Goal: Communication & Community: Answer question/provide support

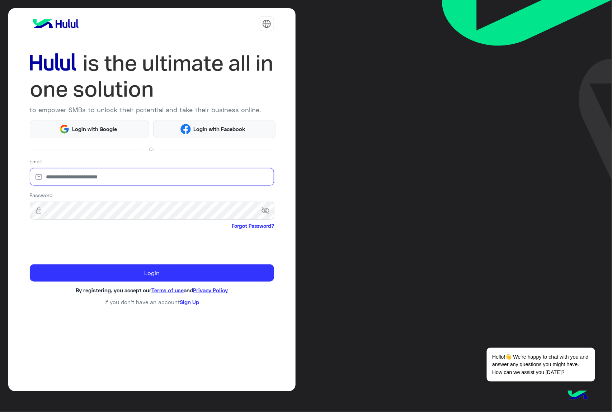
click at [147, 179] on input "email" at bounding box center [152, 177] width 245 height 18
paste input "**********"
type input "**********"
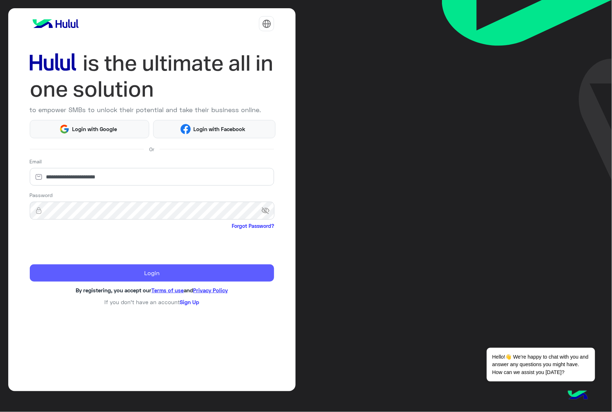
click at [143, 274] on button "Login" at bounding box center [152, 273] width 245 height 17
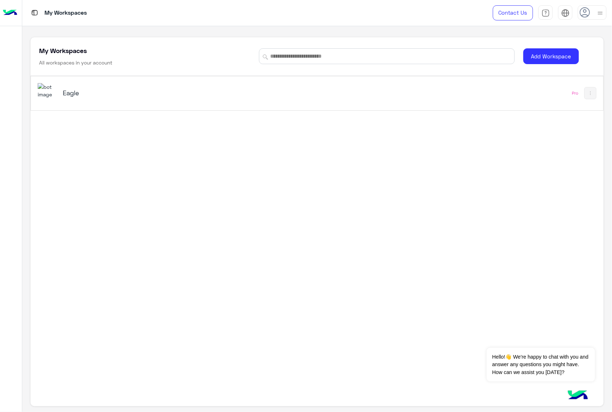
click at [74, 97] on h5 "Eagle" at bounding box center [163, 93] width 201 height 9
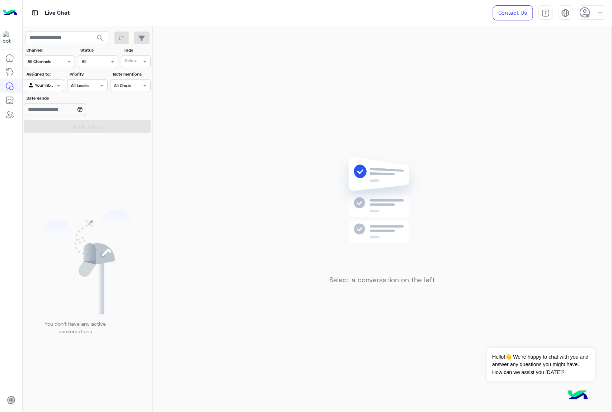
click at [585, 16] on icon at bounding box center [584, 12] width 11 height 11
click at [569, 56] on label "Online" at bounding box center [561, 54] width 78 height 13
click at [263, 124] on div "Select a conversation on the left" at bounding box center [382, 220] width 459 height 389
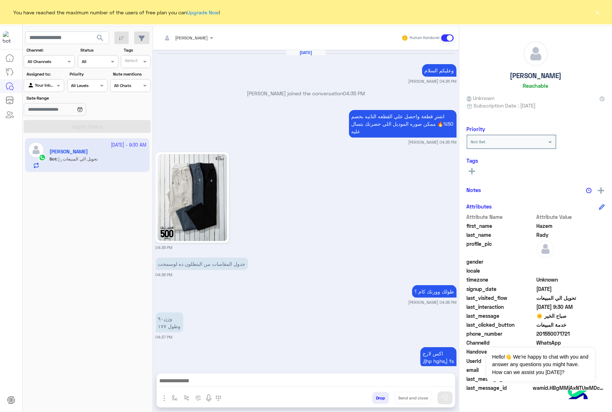
scroll to position [1090, 0]
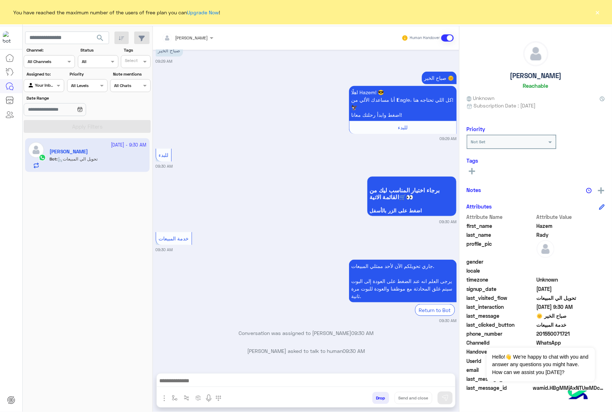
click at [598, 13] on button "×" at bounding box center [597, 12] width 7 height 7
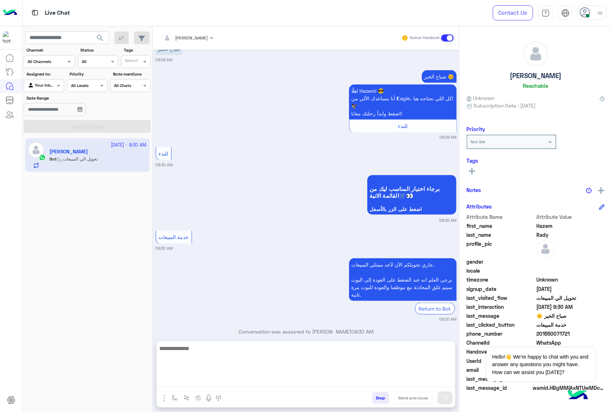
click at [262, 382] on textarea at bounding box center [306, 365] width 298 height 43
type textarea "**********"
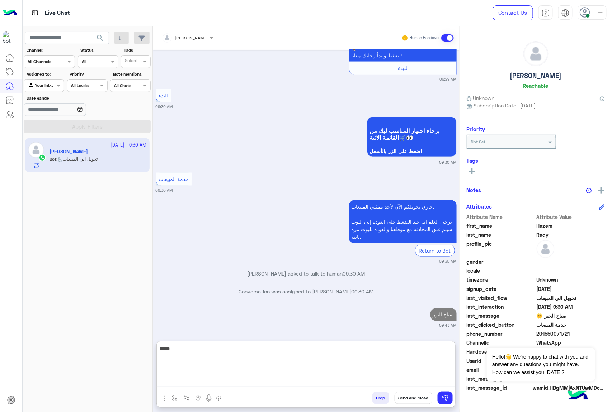
type textarea "*****"
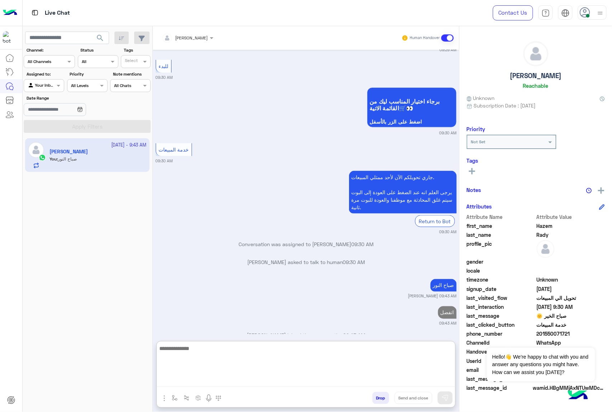
scroll to position [1195, 0]
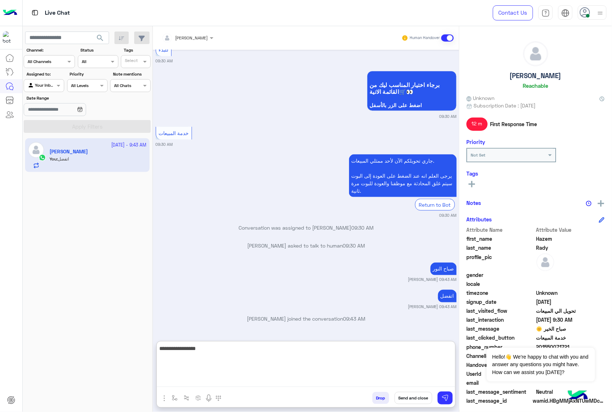
type textarea "**********"
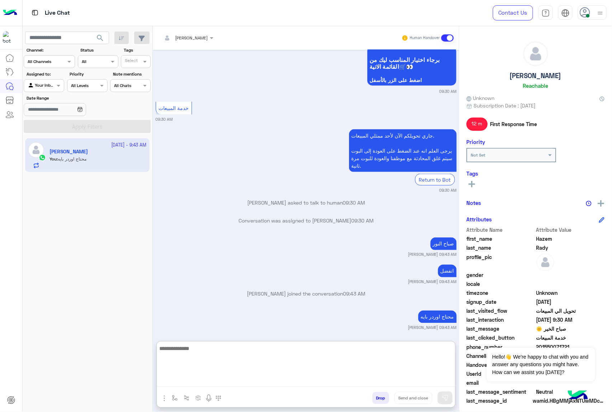
scroll to position [1223, 0]
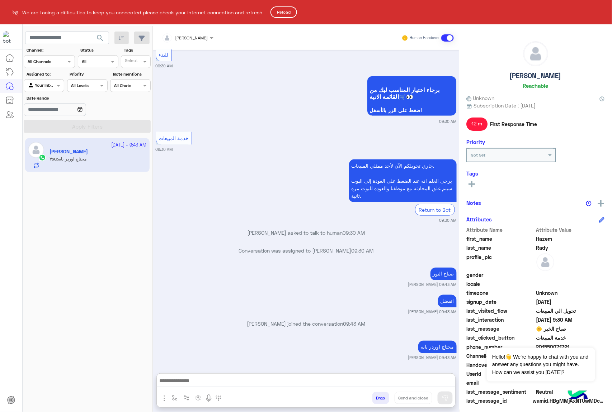
click at [293, 14] on button "Reload" at bounding box center [283, 11] width 27 height 11
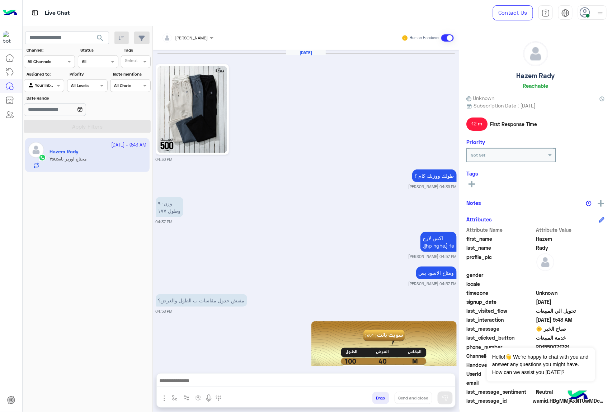
scroll to position [1075, 0]
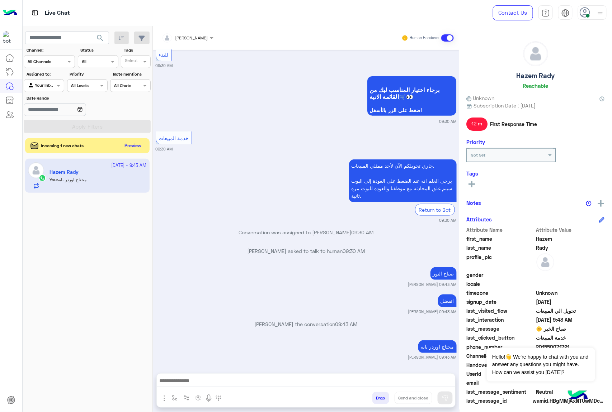
click at [132, 148] on button "Preview" at bounding box center [133, 146] width 22 height 10
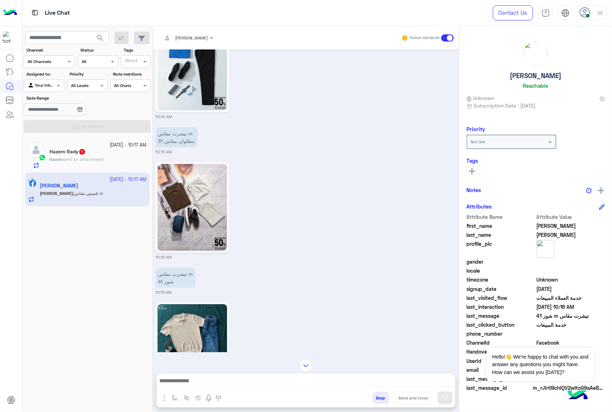
scroll to position [1617, 0]
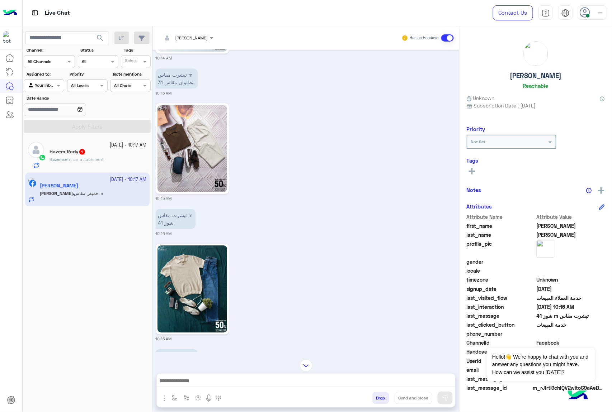
click at [207, 162] on img at bounding box center [192, 148] width 70 height 87
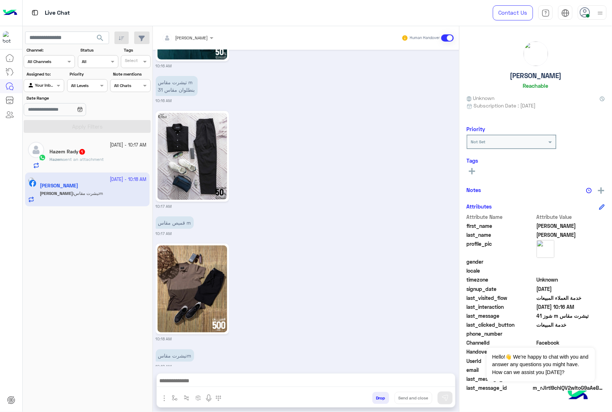
scroll to position [1894, 0]
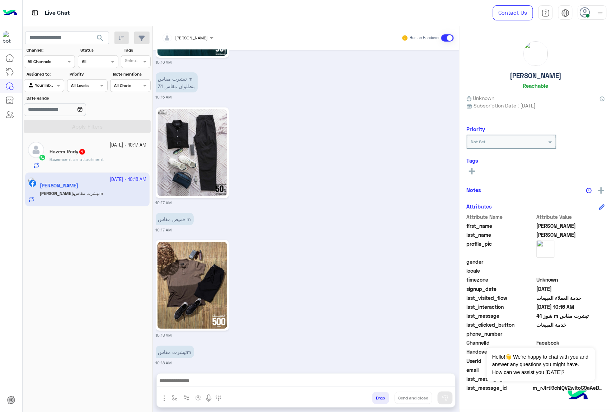
click at [194, 300] on img at bounding box center [192, 285] width 70 height 87
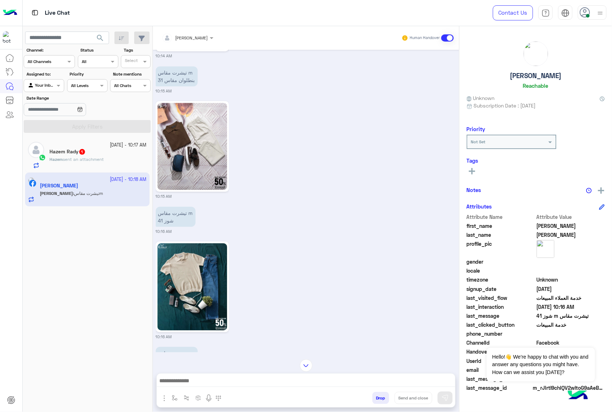
scroll to position [1607, 0]
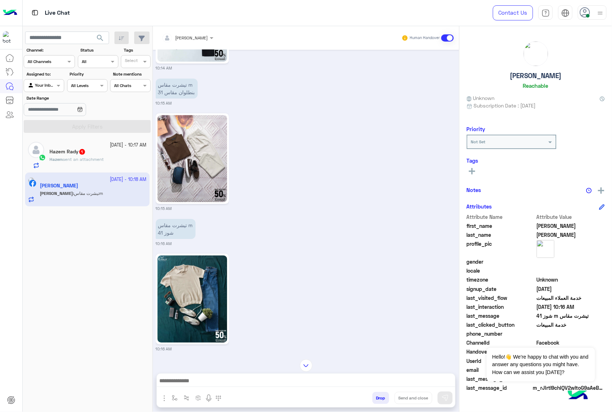
click at [202, 172] on img at bounding box center [192, 158] width 70 height 87
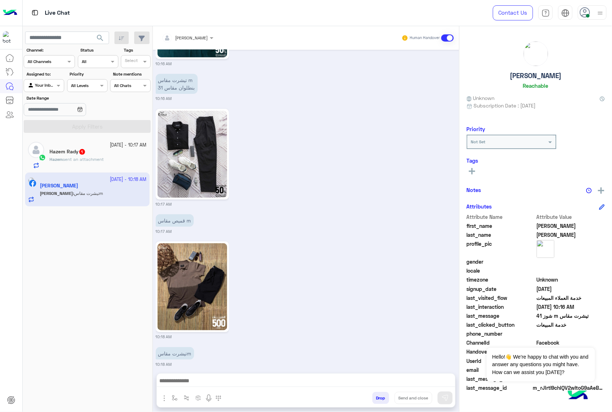
scroll to position [1894, 0]
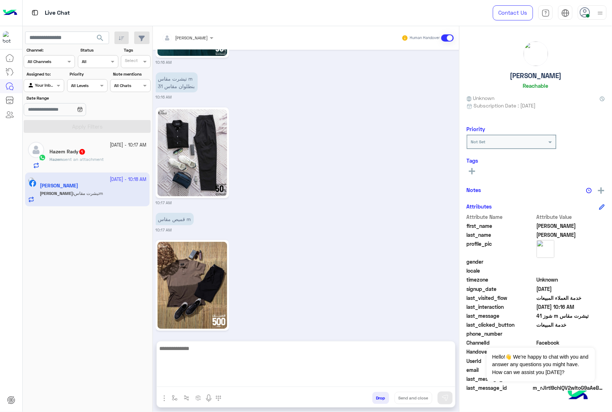
click at [259, 382] on textarea at bounding box center [306, 365] width 298 height 43
type textarea "*"
type textarea "*********"
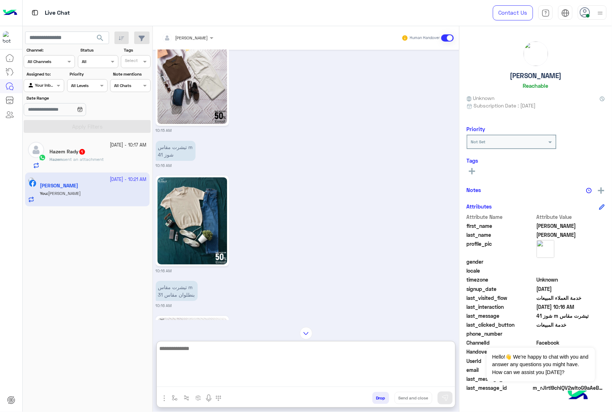
scroll to position [1590, 0]
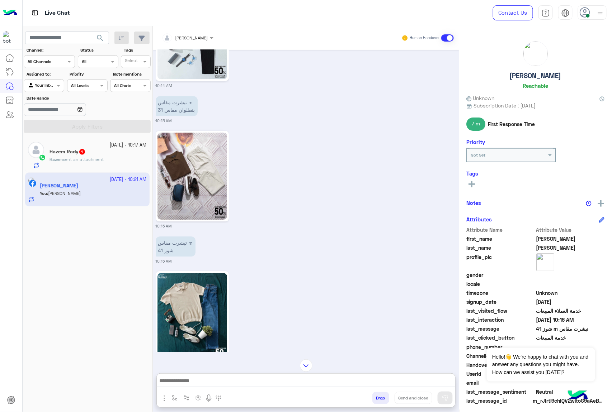
click at [194, 183] on img at bounding box center [192, 176] width 70 height 87
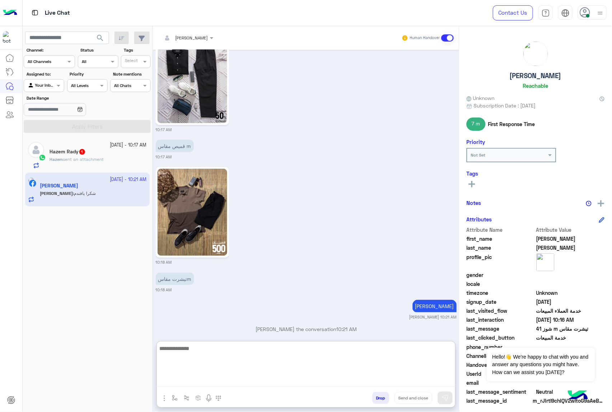
click at [244, 378] on textarea at bounding box center [306, 365] width 298 height 43
type textarea "**********"
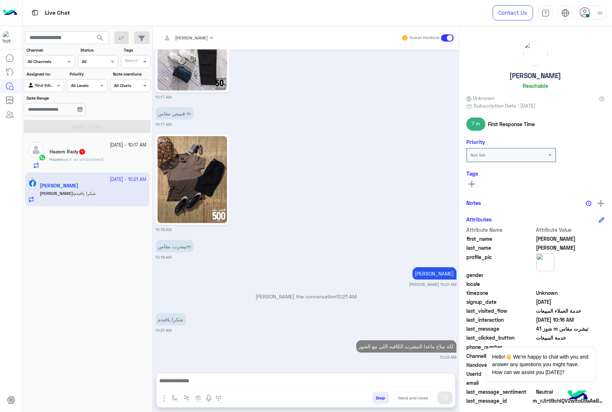
click at [101, 166] on div "Hazem sent an attachment" at bounding box center [97, 162] width 97 height 13
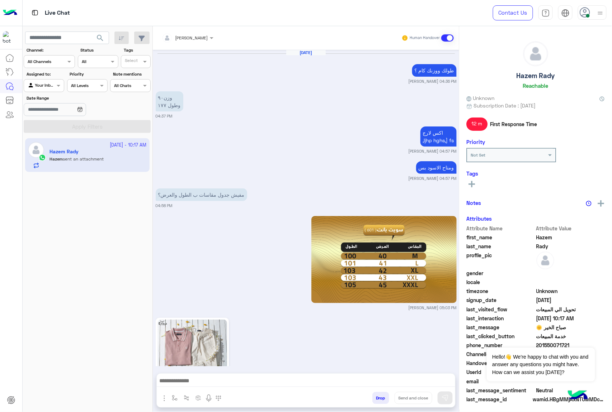
scroll to position [1108, 0]
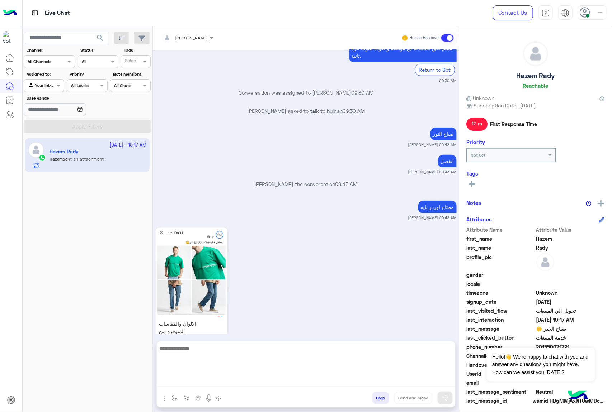
click at [248, 379] on textarea at bounding box center [306, 365] width 298 height 43
click at [300, 350] on textarea at bounding box center [306, 365] width 298 height 43
paste textarea "**********"
type textarea "**********"
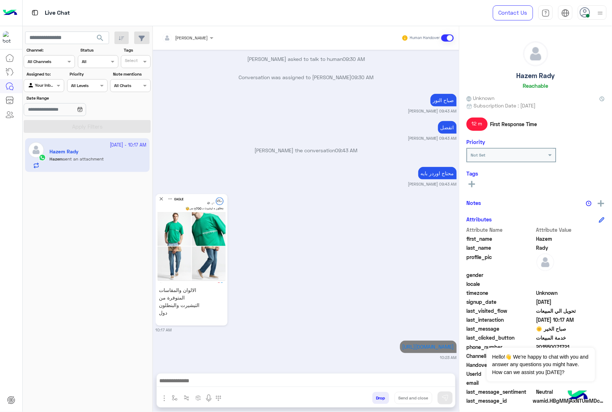
scroll to position [1136, 0]
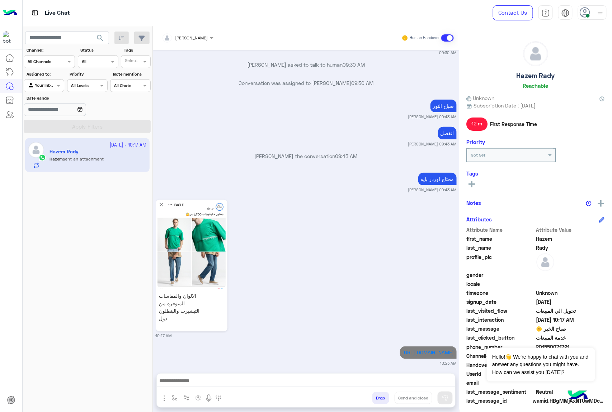
click at [290, 333] on small "10:17 AM" at bounding box center [306, 336] width 301 height 6
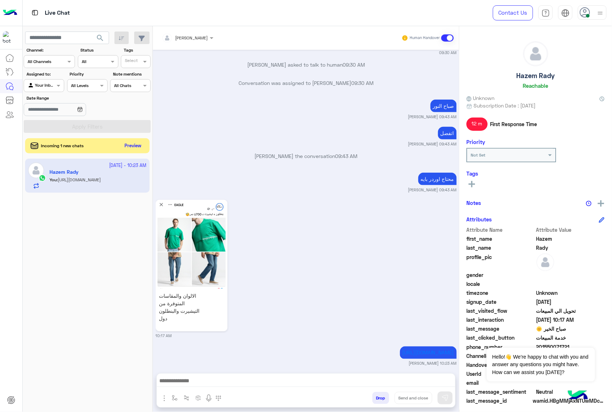
click at [133, 148] on button "Preview" at bounding box center [133, 146] width 22 height 10
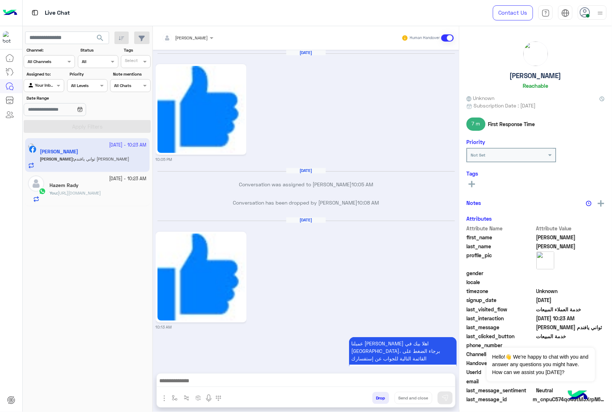
scroll to position [1315, 0]
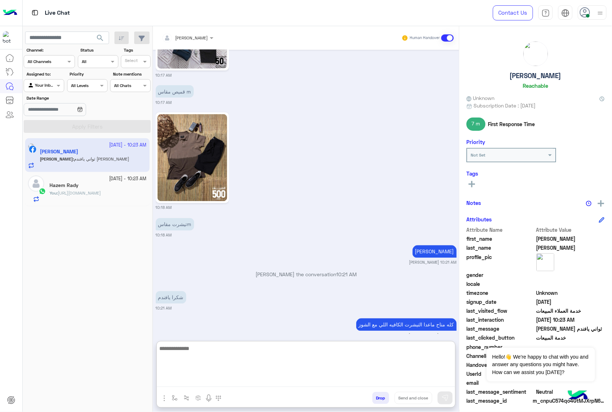
click at [232, 379] on textarea at bounding box center [306, 365] width 298 height 43
type textarea "*********"
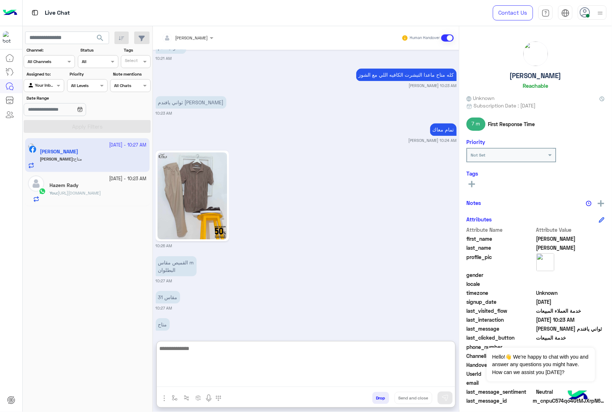
scroll to position [1570, 0]
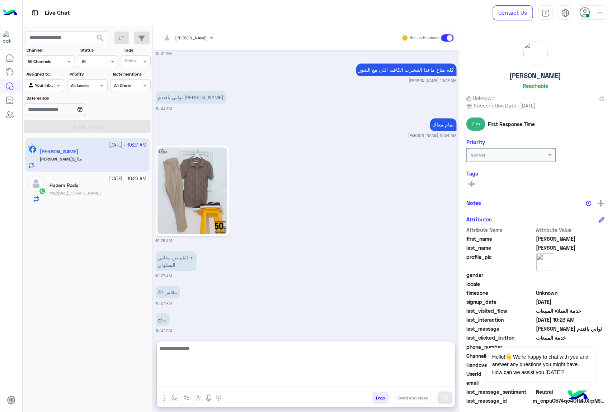
click at [263, 349] on textarea at bounding box center [306, 365] width 298 height 43
type textarea "**********"
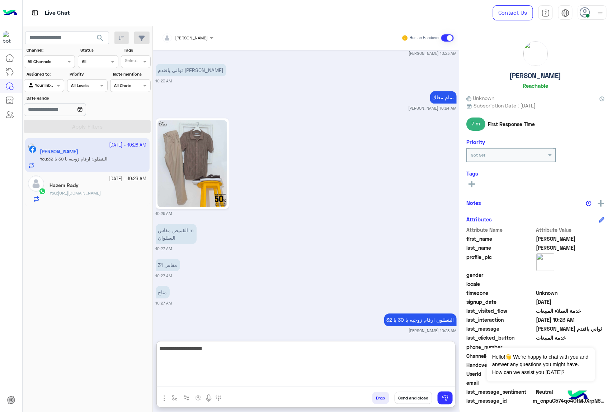
type textarea "**********"
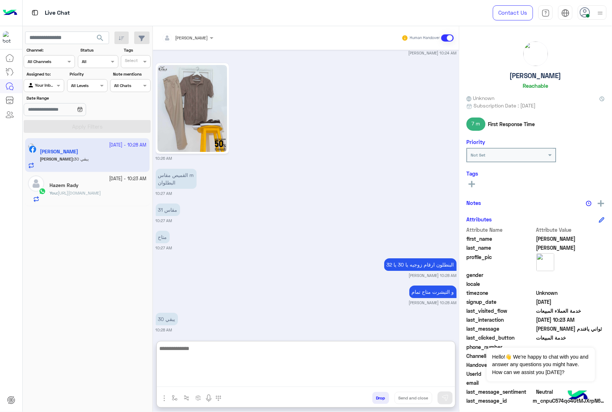
scroll to position [1652, 0]
click at [216, 360] on textarea at bounding box center [306, 365] width 298 height 43
type textarea "**********"
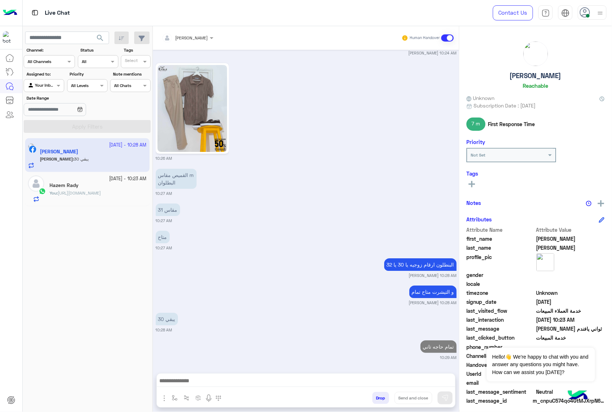
scroll to position [1647, 0]
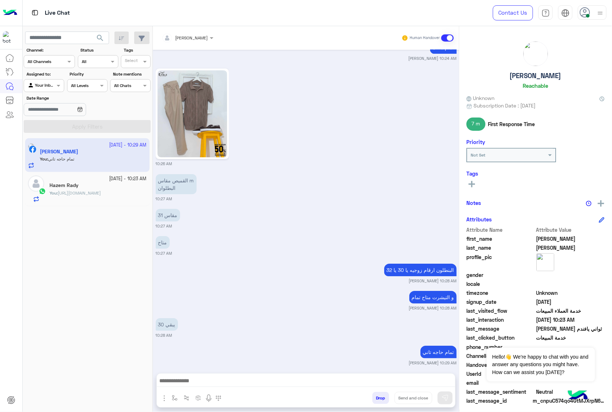
click at [333, 235] on div "متاح 10:27 AM" at bounding box center [306, 246] width 301 height 22
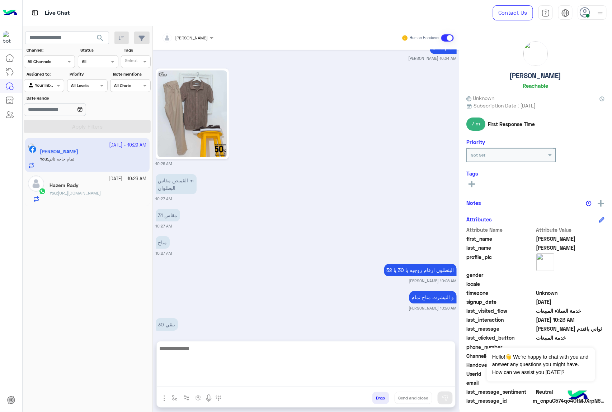
click at [292, 378] on textarea at bounding box center [306, 365] width 298 height 43
paste textarea "**********"
type textarea "**********"
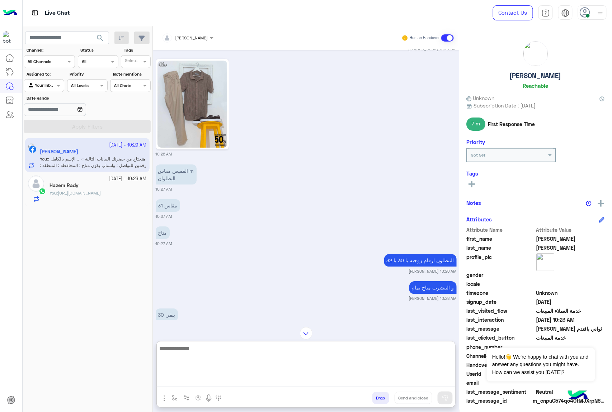
scroll to position [1782, 0]
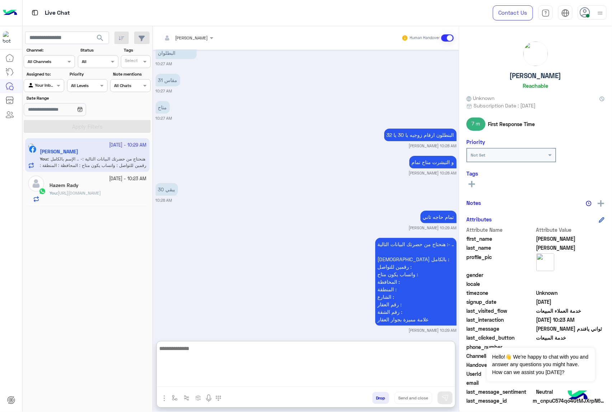
click at [104, 185] on div "Hazem Rady" at bounding box center [97, 187] width 97 height 8
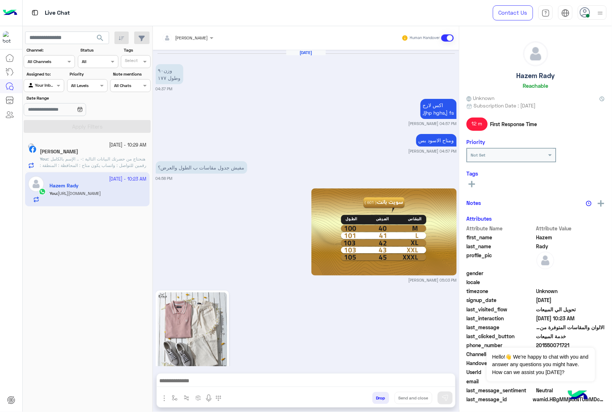
scroll to position [1108, 0]
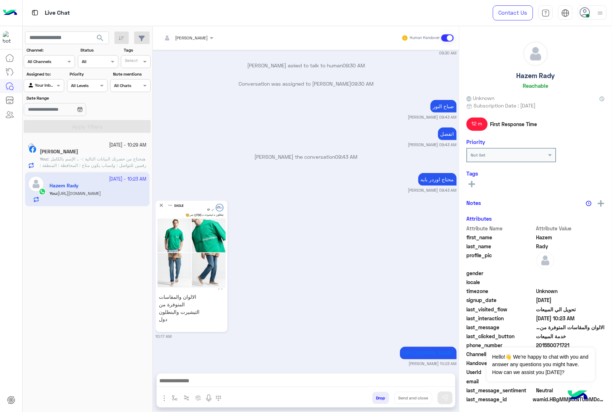
click at [379, 398] on button "Drop" at bounding box center [380, 398] width 17 height 12
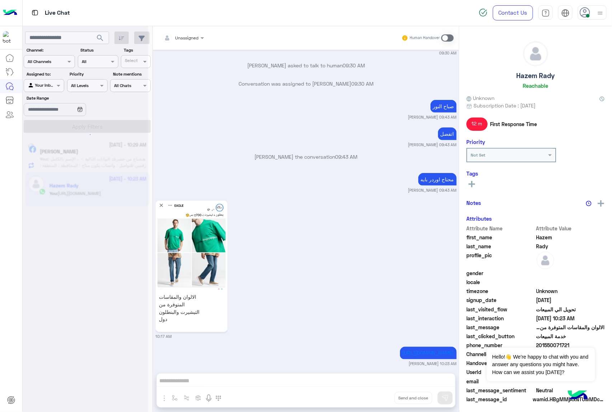
scroll to position [1127, 0]
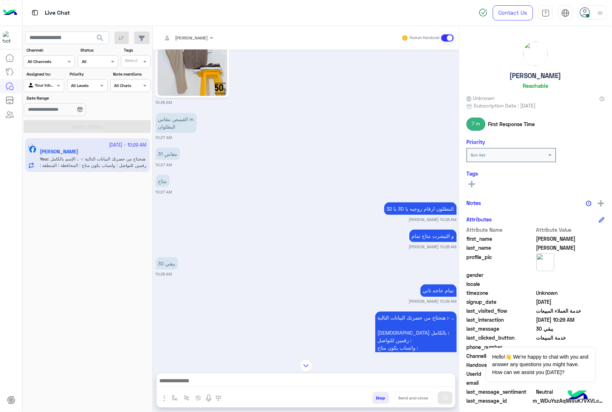
scroll to position [1204, 0]
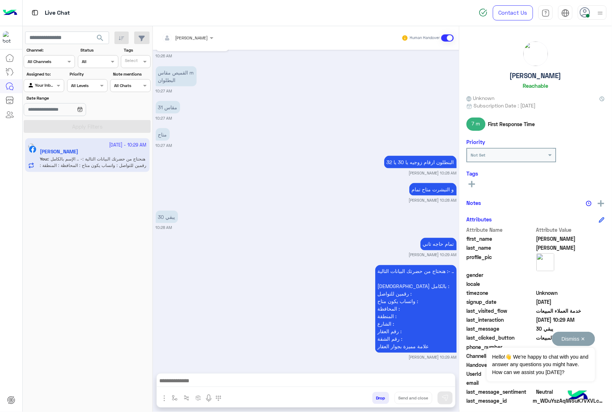
click at [584, 340] on button "Dismiss ✕" at bounding box center [573, 339] width 43 height 14
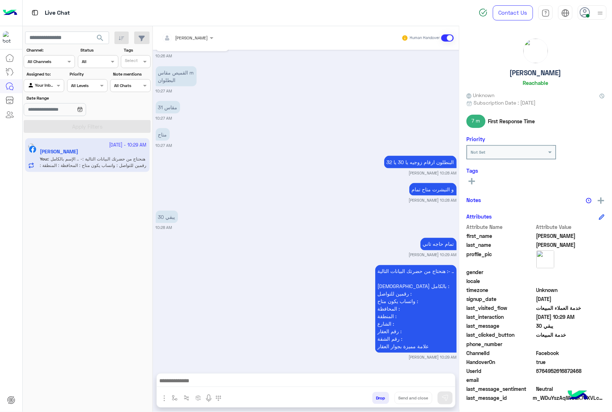
scroll to position [3, 0]
click at [568, 371] on span "6764952616872468" at bounding box center [570, 371] width 68 height 8
copy span "6764952616872468"
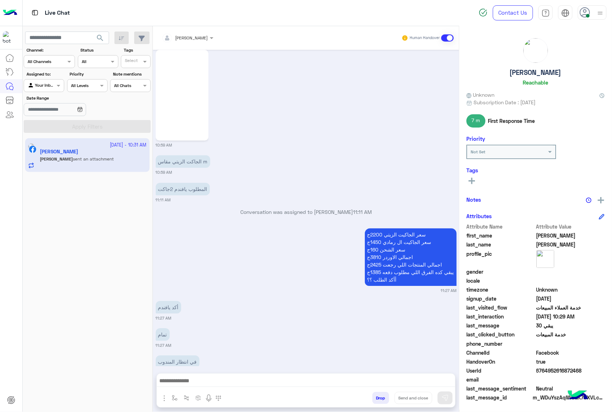
scroll to position [7075, 0]
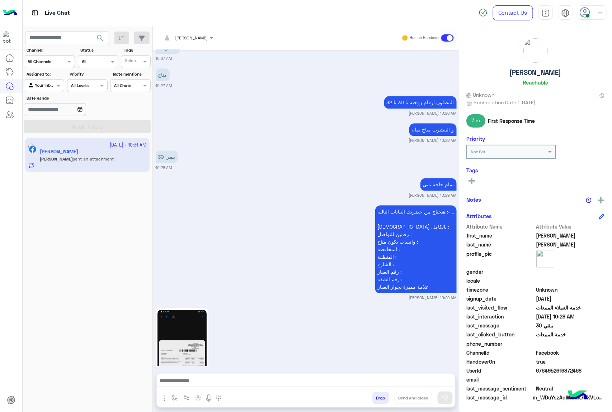
click at [284, 379] on textarea at bounding box center [306, 382] width 298 height 11
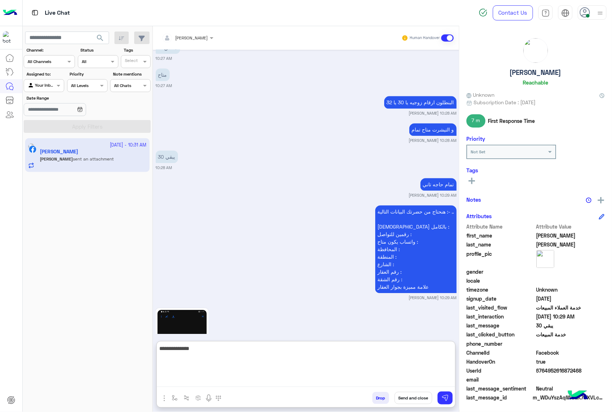
type textarea "**********"
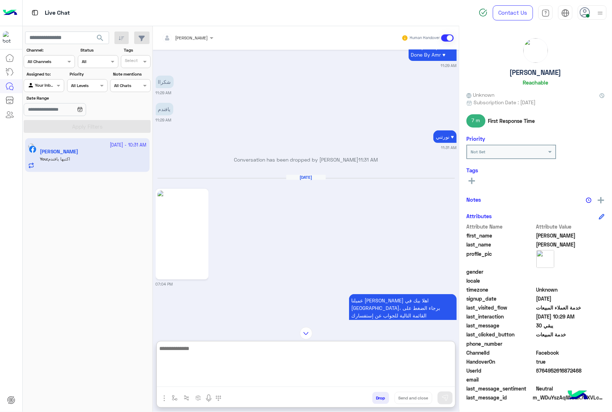
scroll to position [861, 0]
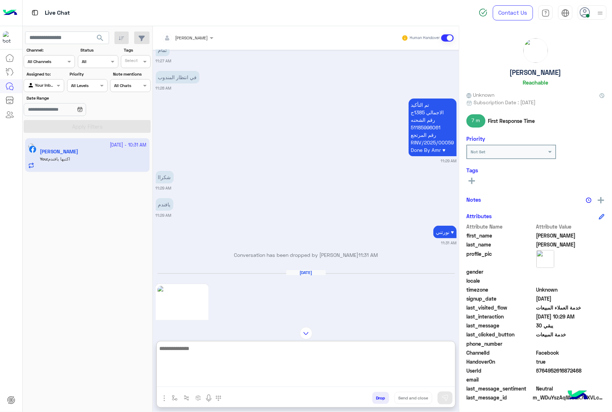
click at [420, 127] on p "تم التأكيد الاجمالي 1385ج رقم الشحنه 51185996061 رقم المرتجع RINV/2025/00059 Do…" at bounding box center [432, 128] width 48 height 58
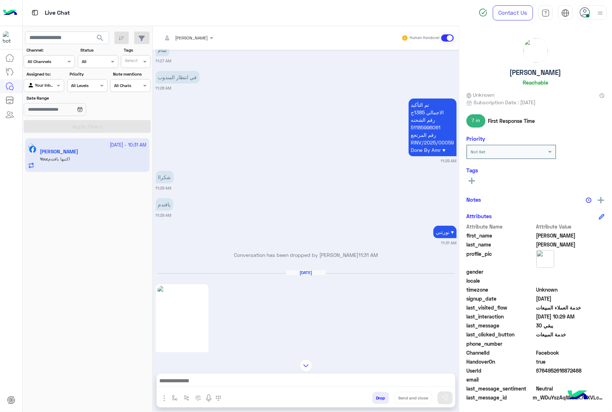
copy p "51185996061"
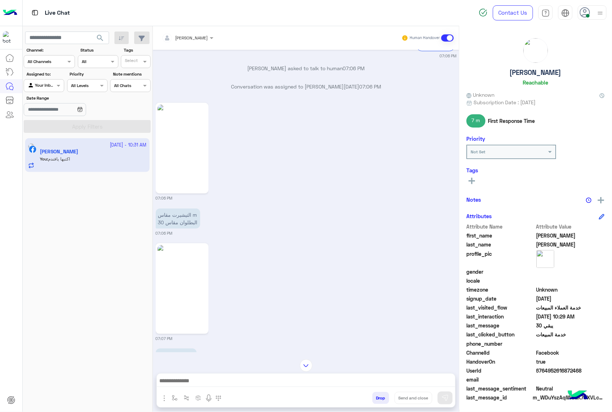
click at [306, 366] on img at bounding box center [306, 366] width 13 height 13
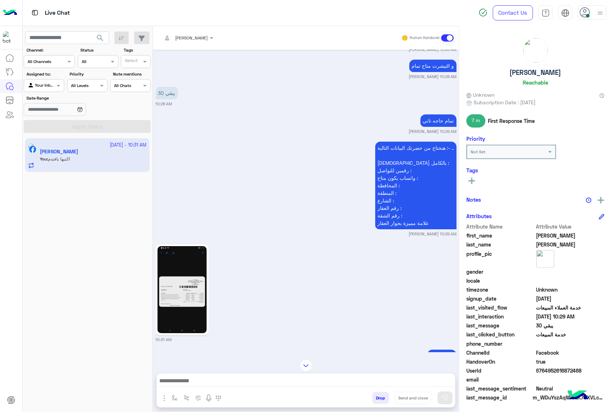
scroll to position [7156, 0]
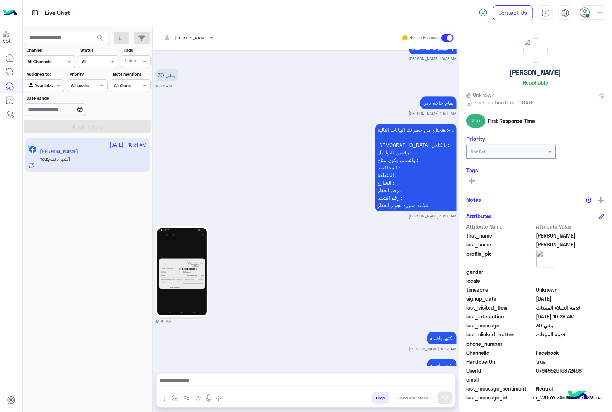
click at [194, 234] on img at bounding box center [181, 271] width 49 height 87
click at [192, 232] on img at bounding box center [181, 271] width 49 height 87
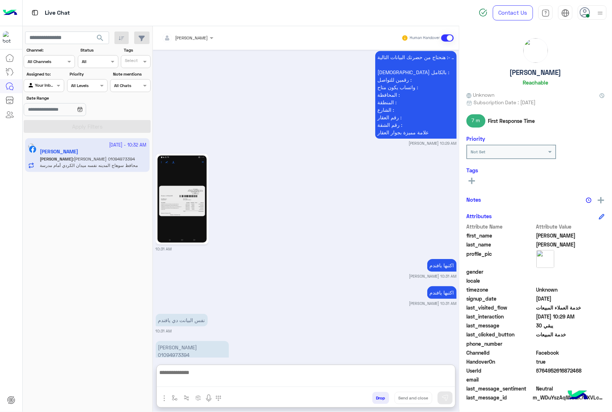
click at [271, 382] on textarea at bounding box center [306, 377] width 298 height 19
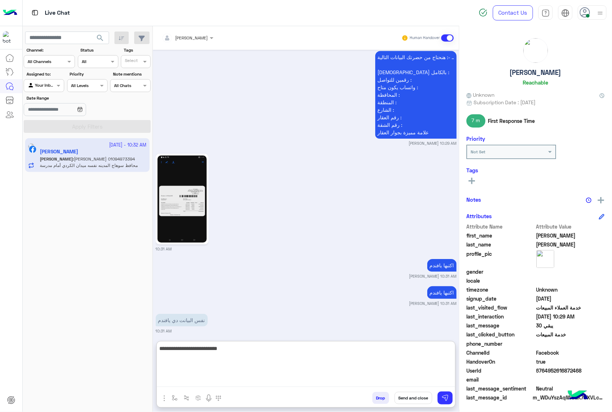
type textarea "**********"
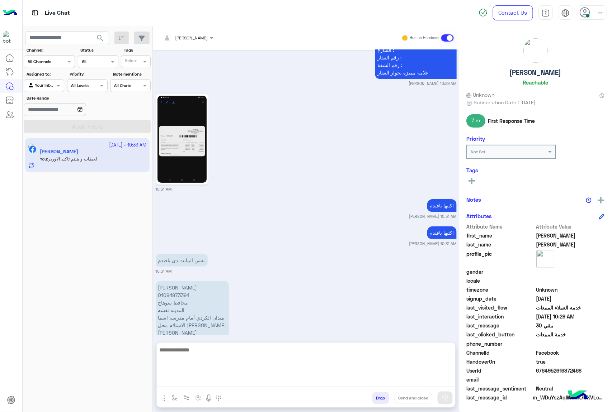
click at [187, 281] on p "[PERSON_NAME] 01094973394 محافظ سوهاج المدينه نفسه ميدان الكردي أمام مدرسة اسما…" at bounding box center [192, 310] width 73 height 58
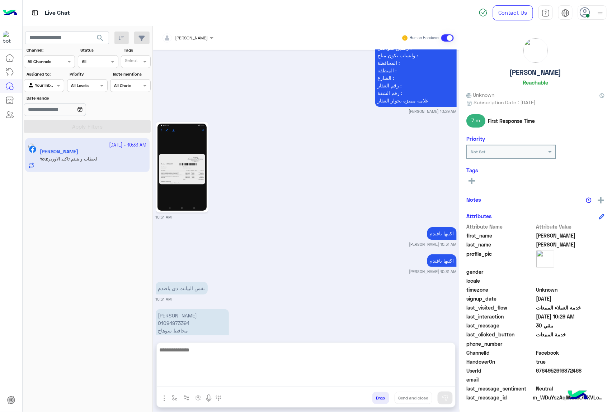
click at [187, 243] on div "[DATE] خدمة ما بعد البيع 06:32 AM احنا الان خارج مواعيد العمل الرسمية 06:32 AM …" at bounding box center [306, 193] width 306 height 286
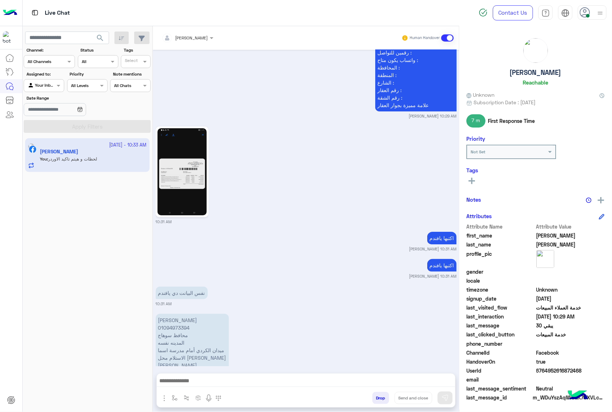
click at [187, 287] on p "نفس البيانت دي يافندم" at bounding box center [182, 293] width 52 height 13
click at [195, 314] on p "[PERSON_NAME] 01094973394 محافظ سوهاج المدينه نفسه ميدان الكردي أمام مدرسة اسما…" at bounding box center [192, 343] width 73 height 58
copy p "[PERSON_NAME]"
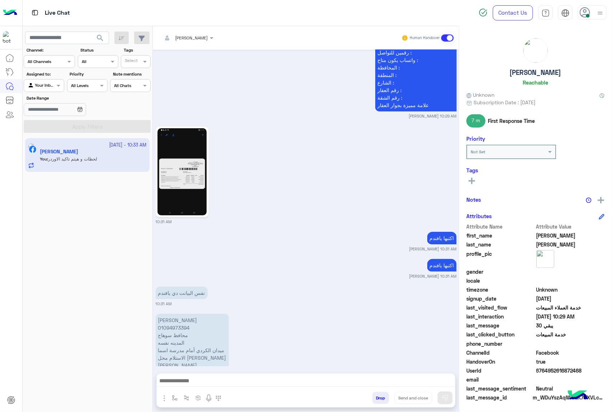
click at [180, 314] on p "[PERSON_NAME] 01094973394 محافظ سوهاج المدينه نفسه ميدان الكردي أمام مدرسة اسما…" at bounding box center [192, 343] width 73 height 58
copy p "01094973394"
click at [181, 314] on p "[PERSON_NAME] 01094973394 محافظ سوهاج المدينه نفسه ميدان الكردي أمام مدرسة اسما…" at bounding box center [192, 343] width 73 height 58
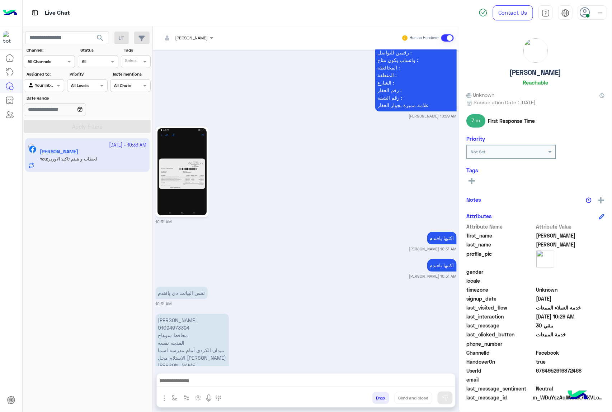
click at [181, 314] on p "[PERSON_NAME] 01094973394 محافظ سوهاج المدينه نفسه ميدان الكردي أمام مدرسة اسما…" at bounding box center [192, 343] width 73 height 58
copy p "محافظ سوهاج"
click at [179, 314] on p "[PERSON_NAME] 01094973394 محافظ سوهاج المدينه نفسه ميدان الكردي أمام مدرسة اسما…" at bounding box center [192, 343] width 73 height 58
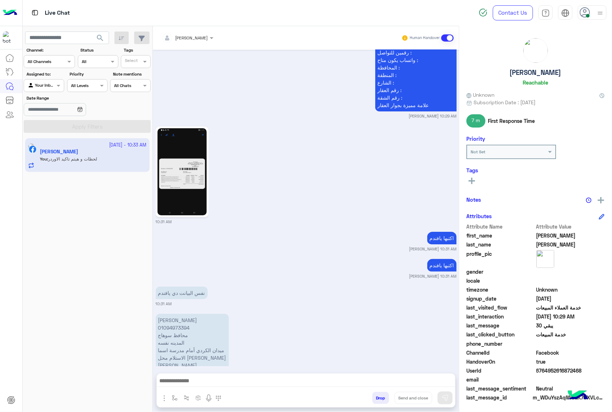
copy p "المدينه نفسه"
click at [184, 314] on p "[PERSON_NAME] 01094973394 محافظ سوهاج المدينه نفسه ميدان الكردي أمام مدرسة اسما…" at bounding box center [192, 343] width 73 height 58
copy p "ميدان الكردي أمام مدرسة اسما"
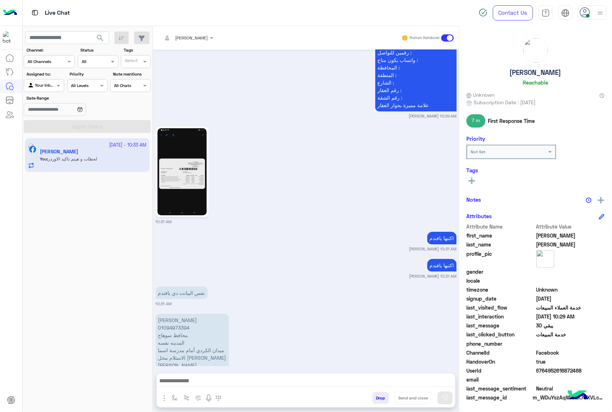
click at [198, 314] on p "[PERSON_NAME] 01094973394 محافظ سوهاج المدينه نفسه ميدان الكردي أمام مدرسة اسما…" at bounding box center [192, 343] width 73 height 58
copy p "الاستلام محل [PERSON_NAME]"
click at [291, 381] on textarea at bounding box center [306, 382] width 298 height 11
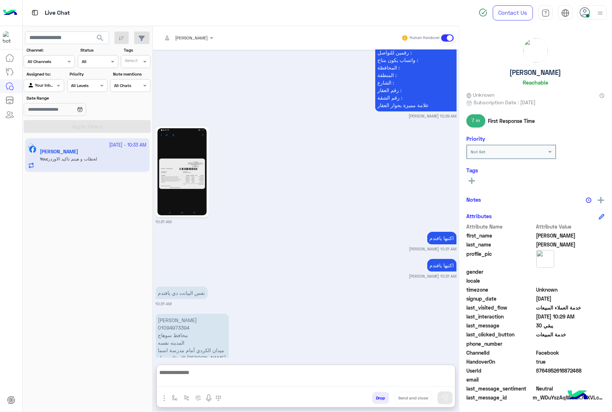
paste textarea "**********"
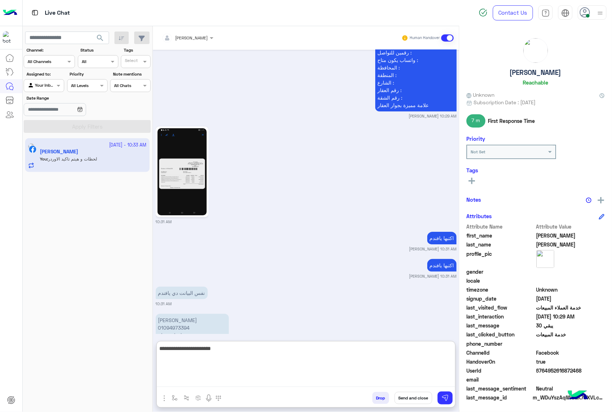
type textarea "**********"
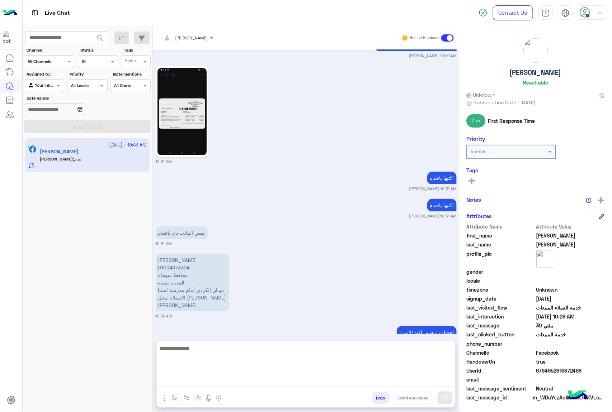
scroll to position [7317, 0]
click at [292, 354] on textarea at bounding box center [306, 365] width 298 height 43
click at [442, 400] on img at bounding box center [444, 398] width 7 height 7
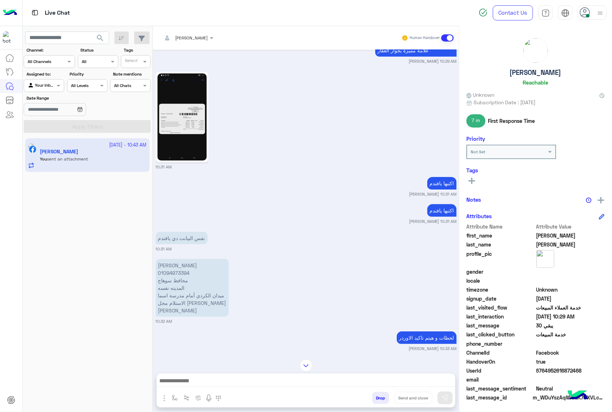
scroll to position [7413, 0]
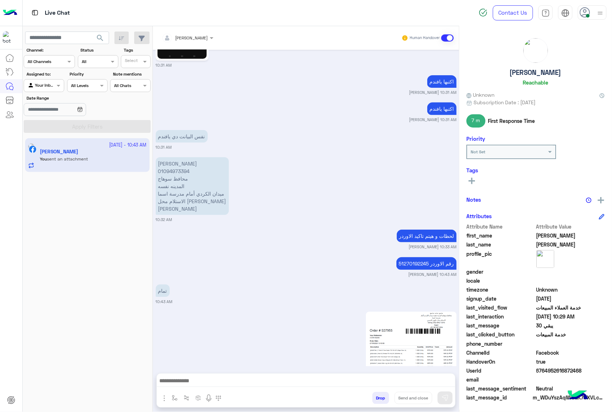
click at [321, 382] on textarea at bounding box center [306, 382] width 298 height 11
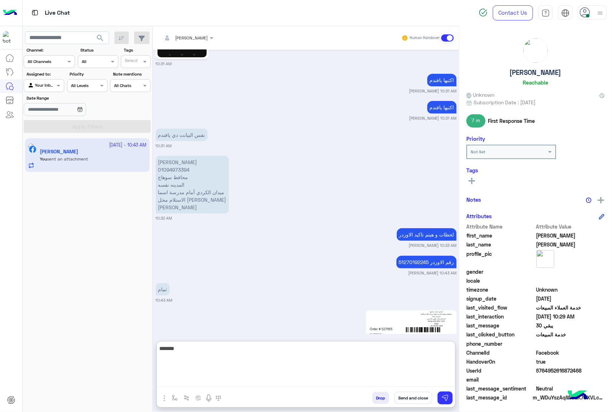
type textarea "******"
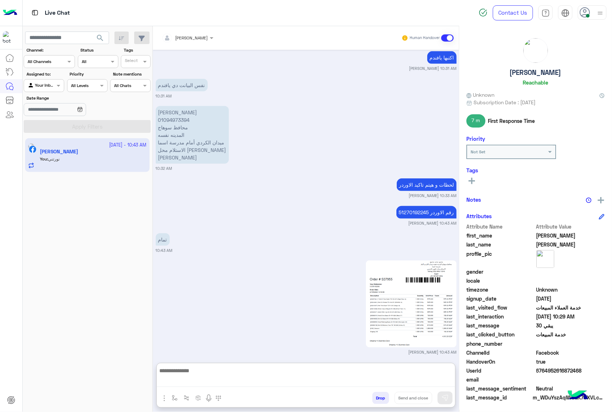
scroll to position [7473, 0]
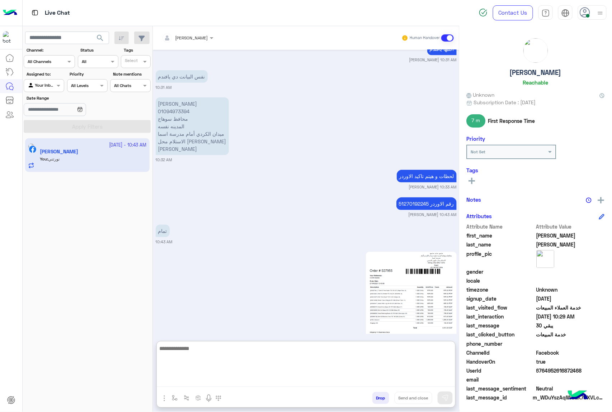
click at [382, 400] on button "Drop" at bounding box center [380, 398] width 17 height 12
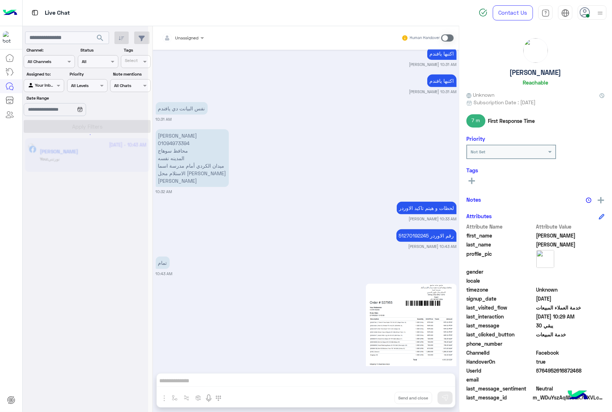
scroll to position [7459, 0]
